Goal: Task Accomplishment & Management: Use online tool/utility

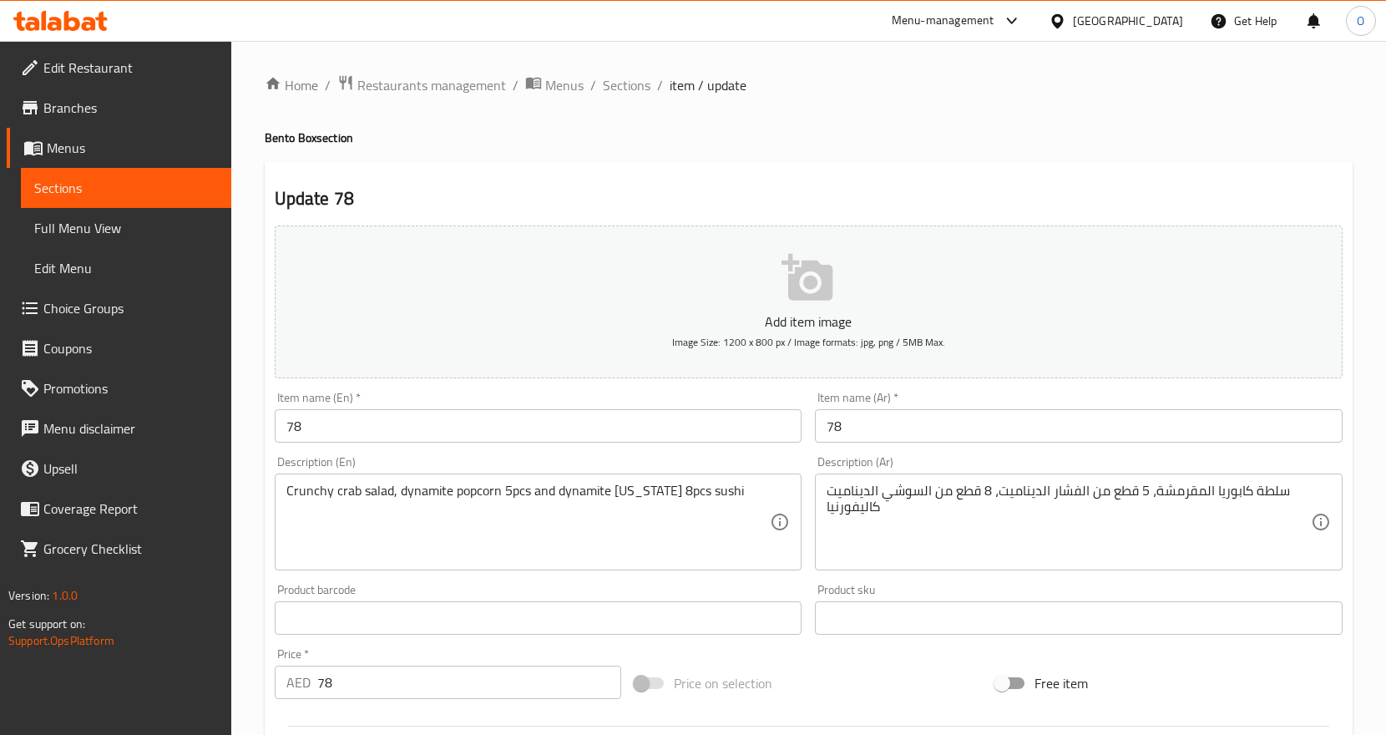
click at [500, 425] on input "78" at bounding box center [539, 425] width 528 height 33
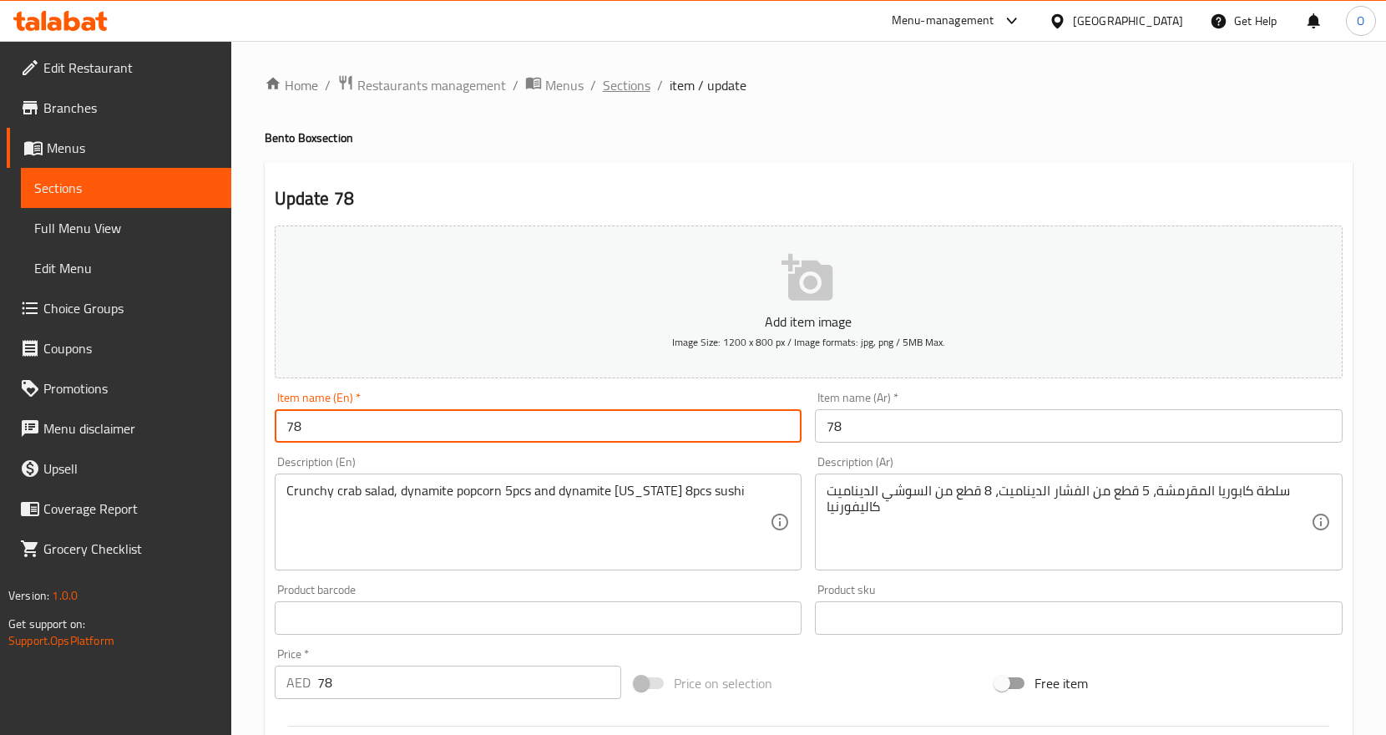
click at [627, 88] on span "Sections" at bounding box center [627, 85] width 48 height 20
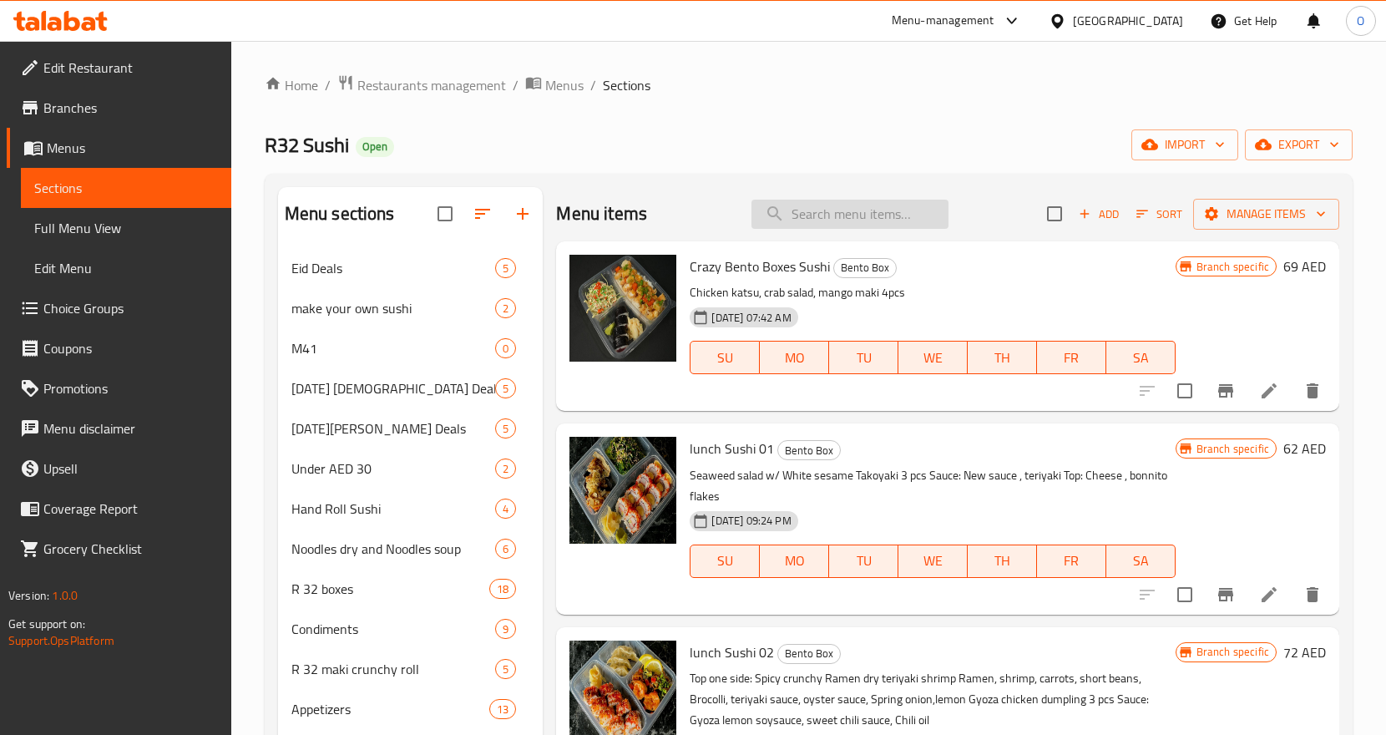
click at [836, 222] on input "search" at bounding box center [849, 214] width 197 height 29
paste input "78"
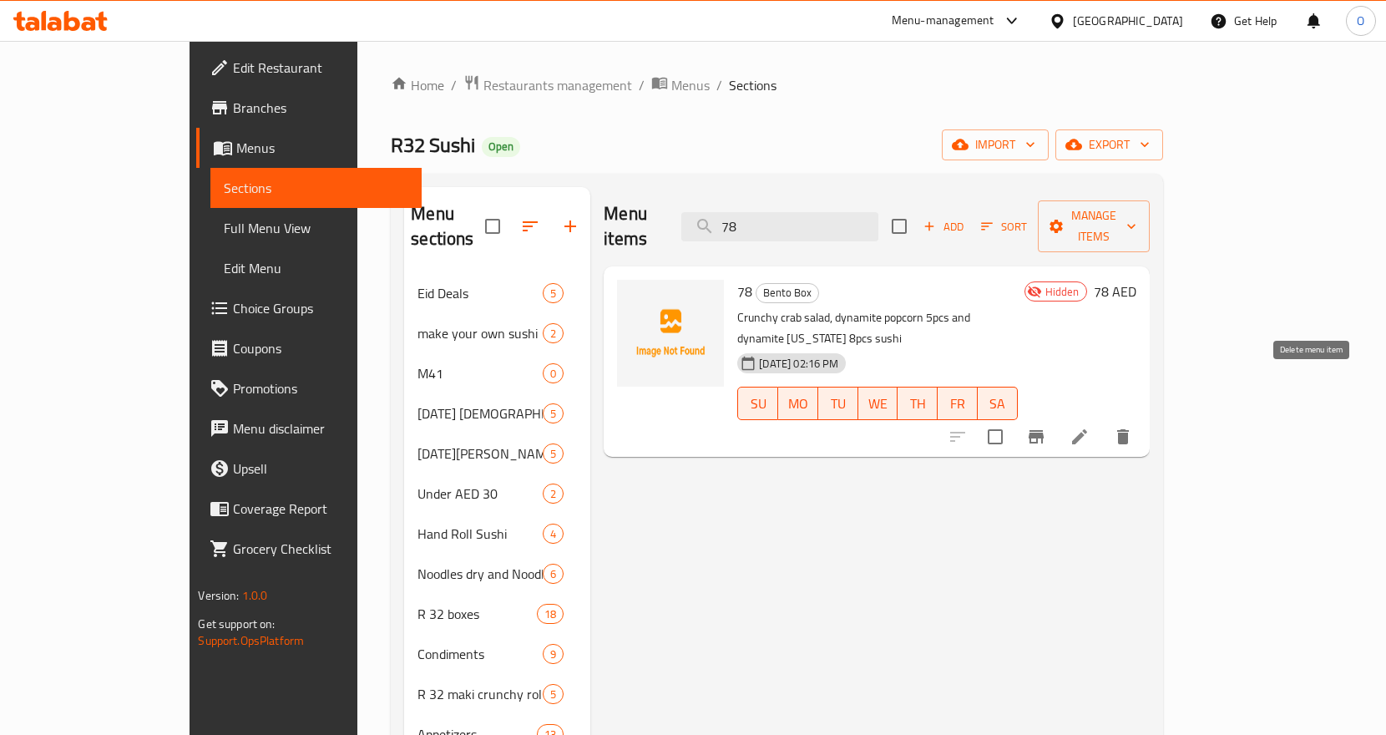
type input "78"
click at [1129, 429] on icon "delete" at bounding box center [1123, 436] width 12 height 15
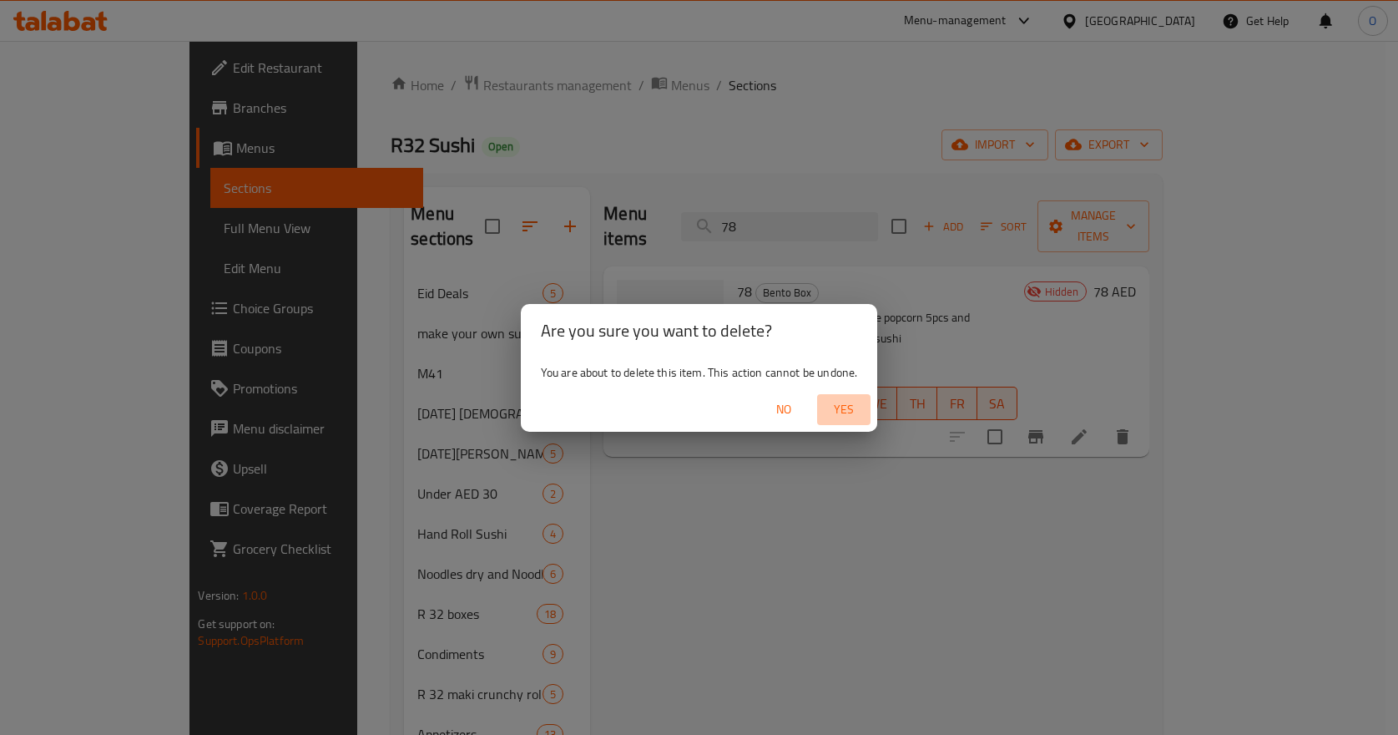
click at [844, 415] on span "Yes" at bounding box center [844, 409] width 40 height 21
